Goal: Information Seeking & Learning: Learn about a topic

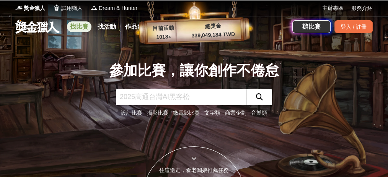
click at [81, 29] on link "找比賽" at bounding box center [79, 26] width 25 height 11
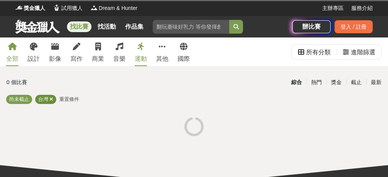
click at [51, 98] on icon at bounding box center [51, 99] width 4 height 5
click at [375, 83] on div "最新" at bounding box center [377, 82] width 20 height 13
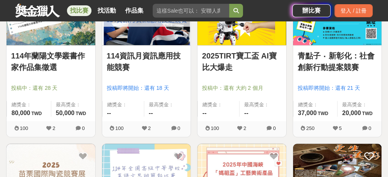
scroll to position [945, 0]
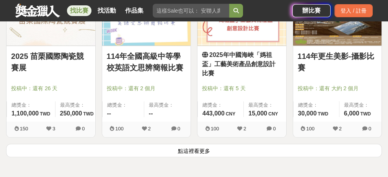
click at [194, 148] on button "點這裡看更多" at bounding box center [194, 150] width 376 height 13
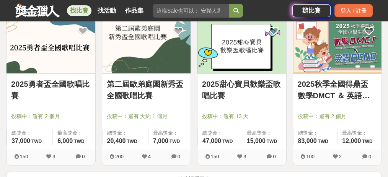
scroll to position [1839, 0]
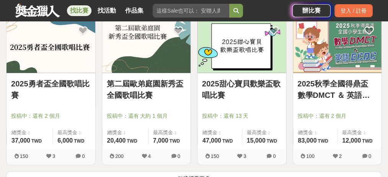
click at [122, 6] on div "找比賽 找活動 作品集" at bounding box center [108, 10] width 83 height 21
click at [97, 17] on div "找比賽 找活動 作品集" at bounding box center [108, 10] width 83 height 21
click at [108, 12] on link "找活動" at bounding box center [107, 10] width 25 height 11
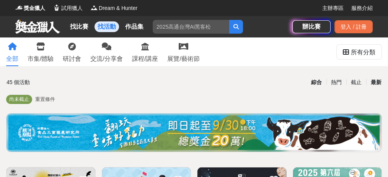
click at [377, 84] on div "最新" at bounding box center [377, 82] width 20 height 13
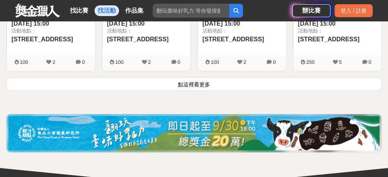
scroll to position [1073, 0]
